Goal: Navigation & Orientation: Understand site structure

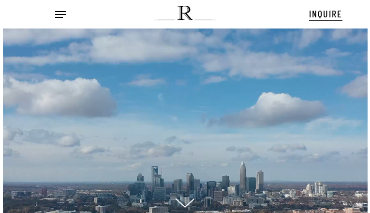
scroll to position [10, 12]
